Goal: Task Accomplishment & Management: Manage account settings

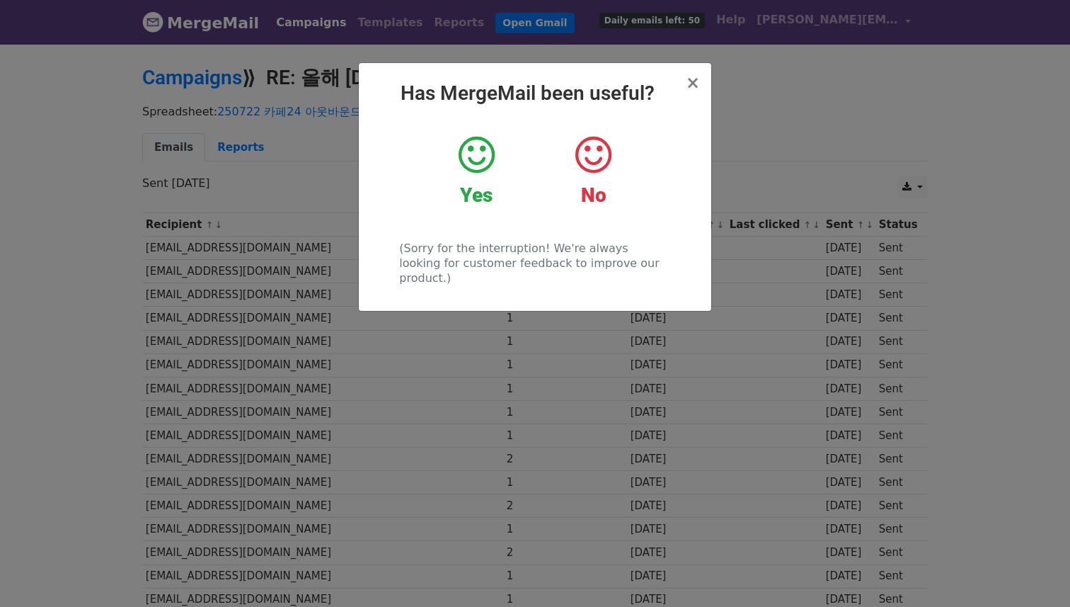
click at [704, 94] on div "× Has MergeMail been useful? Yes No (Sorry for the interruption! We're always l…" at bounding box center [535, 187] width 353 height 248
click at [699, 86] on span "×" at bounding box center [693, 83] width 14 height 20
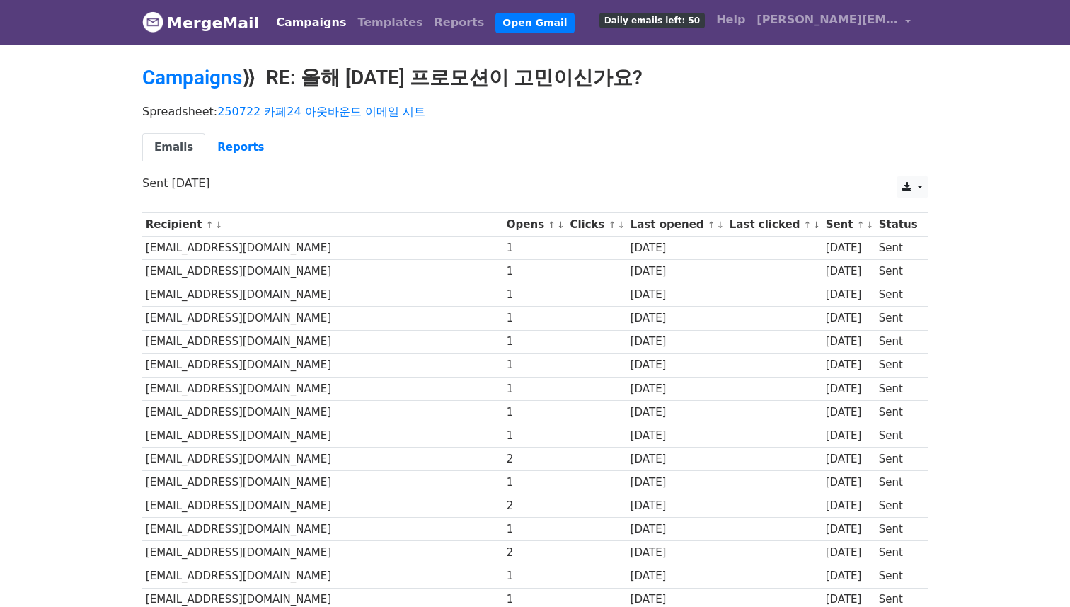
click at [219, 91] on div "Campaigns ⟫ RE: 올해 추석 프로모션이 고민이신가요?" at bounding box center [535, 81] width 807 height 31
click at [221, 84] on link "Campaigns" at bounding box center [192, 77] width 100 height 23
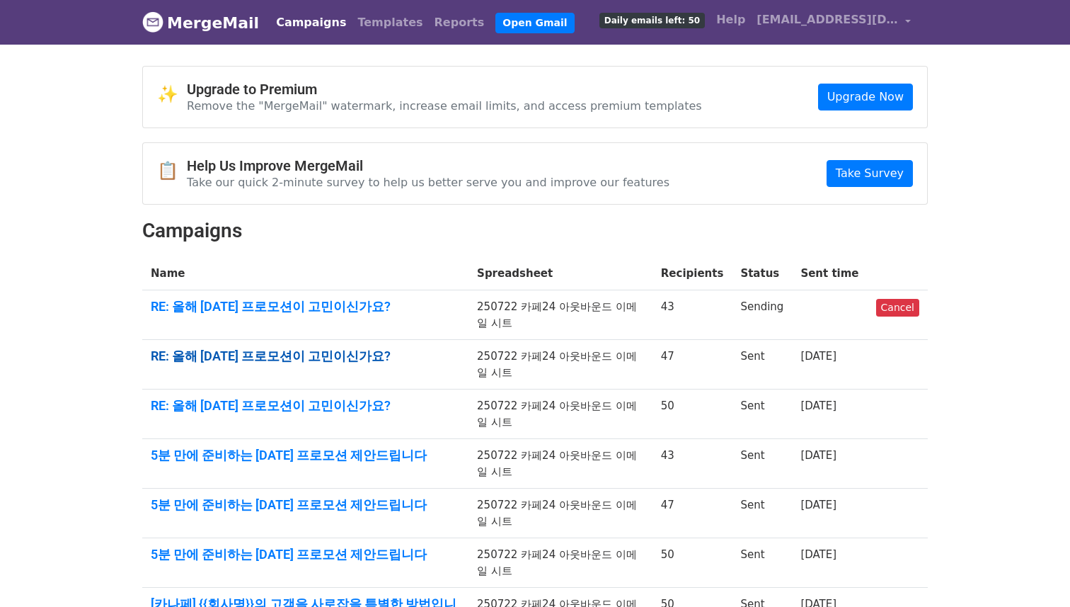
click at [339, 356] on link "RE: 올해 추석 프로모션이 고민이신가요?" at bounding box center [305, 356] width 309 height 16
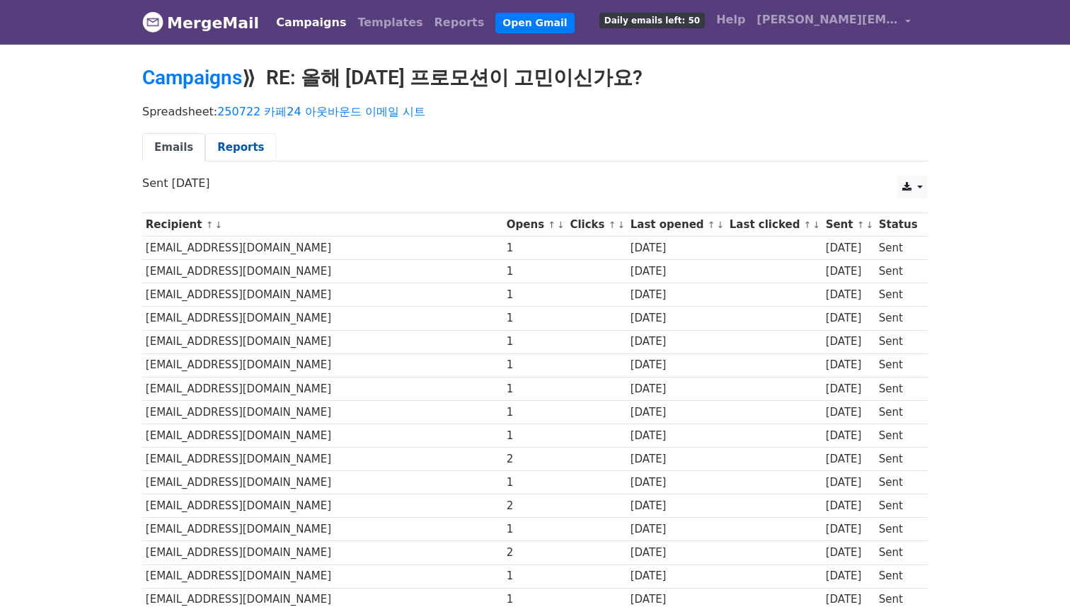
click at [216, 154] on link "Reports" at bounding box center [240, 147] width 71 height 29
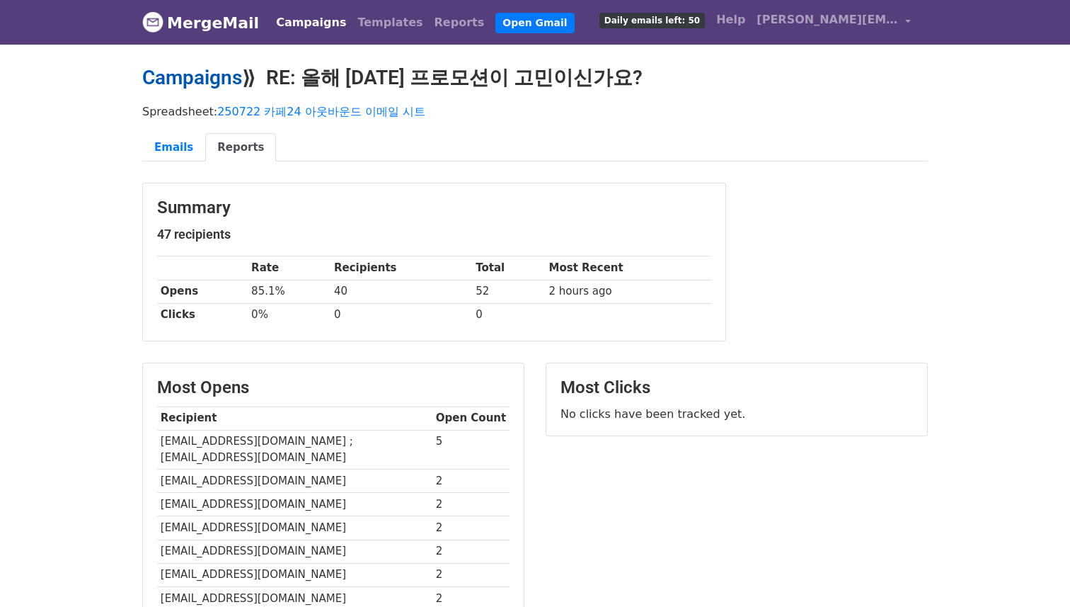
click at [185, 72] on link "Campaigns" at bounding box center [192, 77] width 100 height 23
